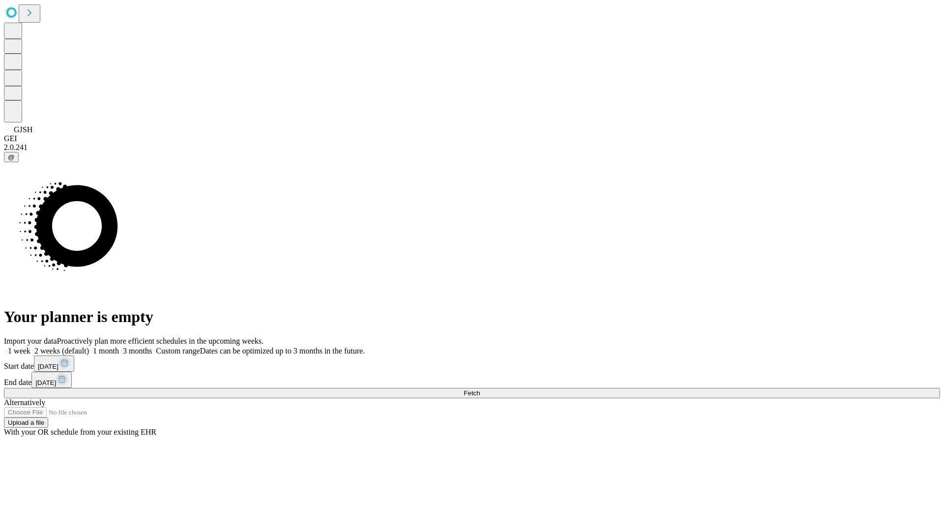
click at [480, 389] on span "Fetch" at bounding box center [472, 392] width 16 height 7
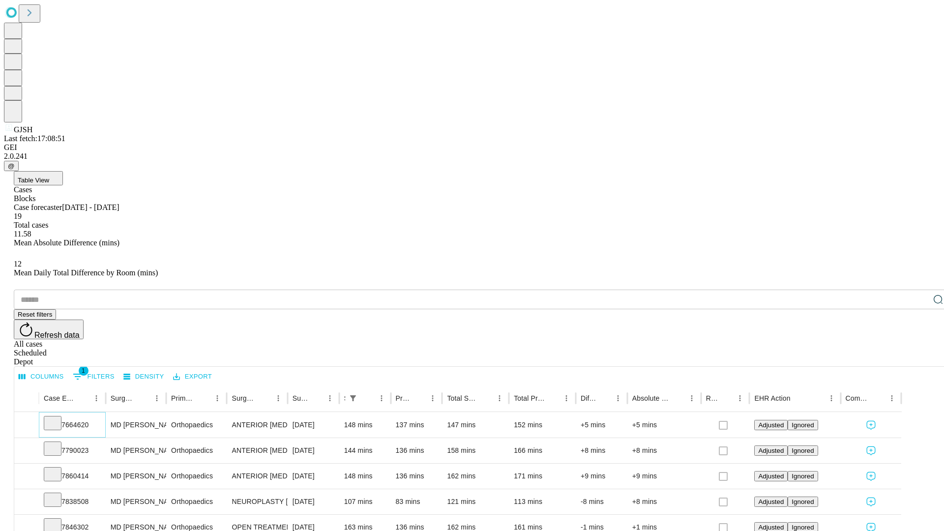
click at [58, 417] on icon at bounding box center [53, 422] width 10 height 10
